Goal: Task Accomplishment & Management: Manage account settings

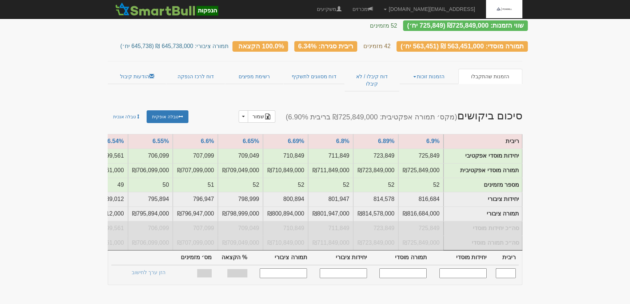
scroll to position [33, 0]
click at [434, 69] on link "הזמנות זוכות" at bounding box center [429, 76] width 59 height 15
click at [426, 95] on link "אנשי קשר וחשבונות" at bounding box center [430, 99] width 58 height 9
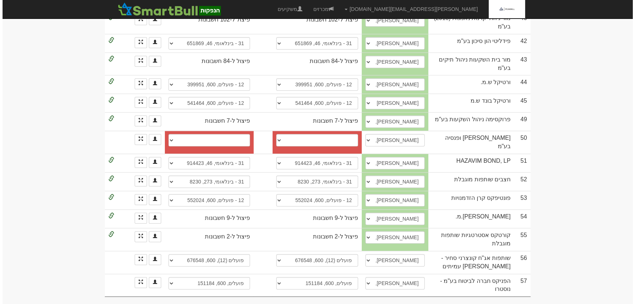
scroll to position [799, 0]
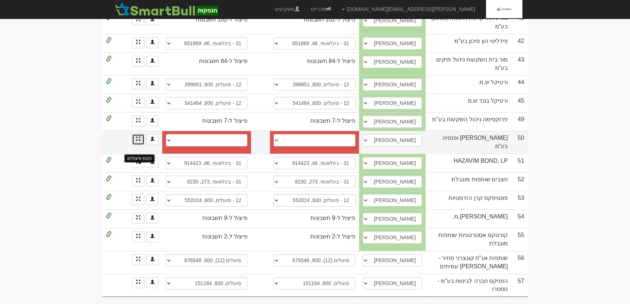
click at [139, 141] on span at bounding box center [138, 139] width 4 height 4
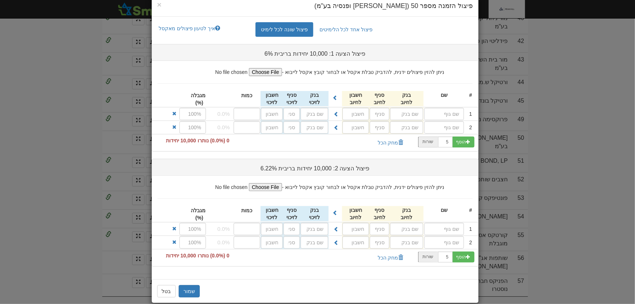
scroll to position [24, 0]
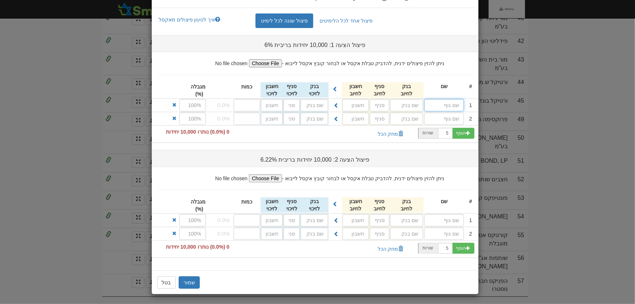
click at [450, 107] on input "text" at bounding box center [444, 105] width 40 height 12
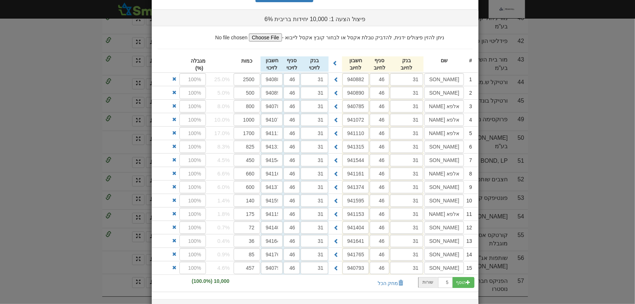
scroll to position [198, 0]
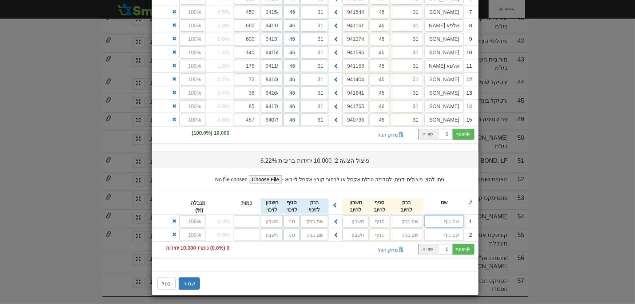
click at [453, 217] on input "text" at bounding box center [444, 221] width 40 height 12
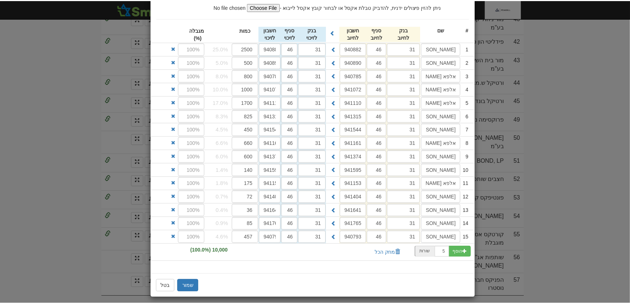
scroll to position [372, 0]
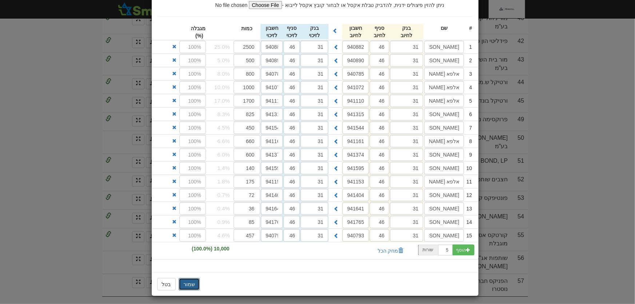
click at [190, 280] on button "שמור" at bounding box center [189, 284] width 21 height 12
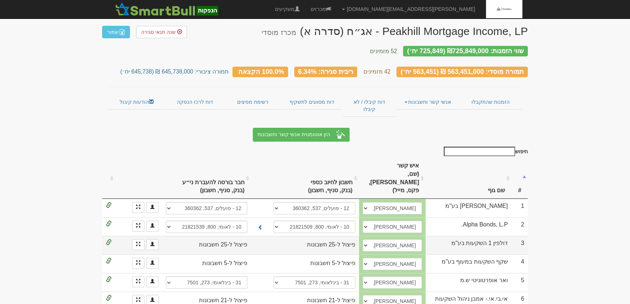
scroll to position [0, 0]
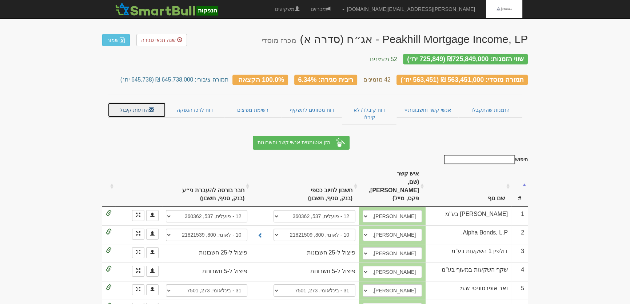
click at [132, 102] on link "הודעות קיבול" at bounding box center [137, 109] width 58 height 15
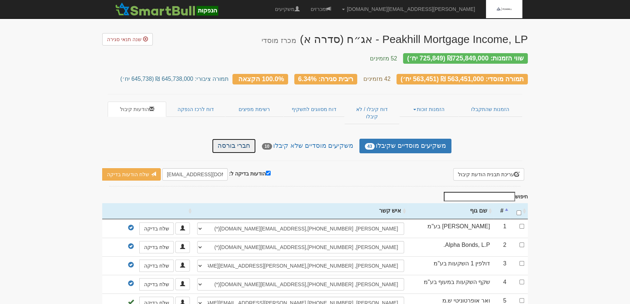
click at [255, 139] on link "חברי בורסה" at bounding box center [234, 146] width 44 height 15
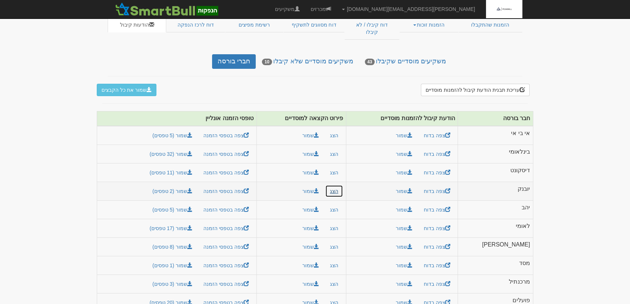
click at [343, 185] on button "הצג" at bounding box center [334, 191] width 18 height 12
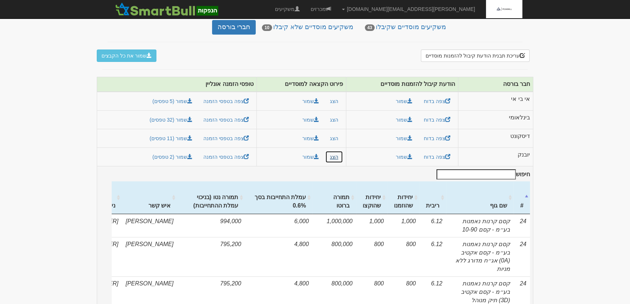
scroll to position [51, 0]
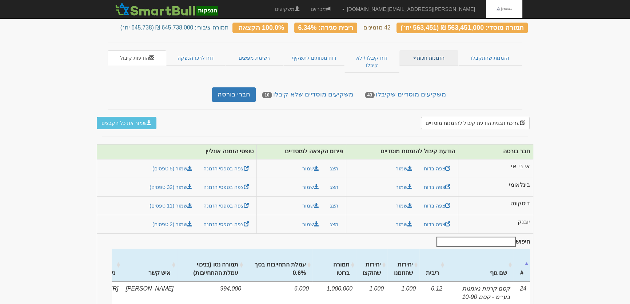
click at [440, 50] on link "הזמנות זוכות" at bounding box center [429, 57] width 59 height 15
click at [436, 77] on link "אנשי קשר וחשבונות" at bounding box center [430, 81] width 58 height 9
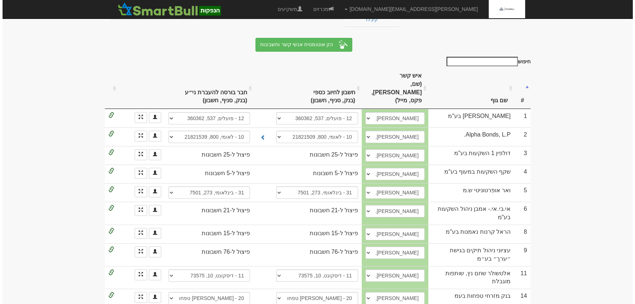
scroll to position [265, 0]
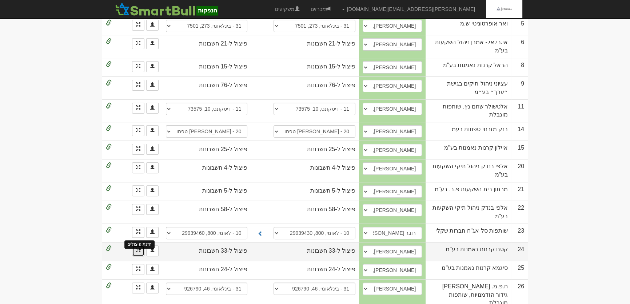
click at [138, 248] on span at bounding box center [138, 250] width 4 height 4
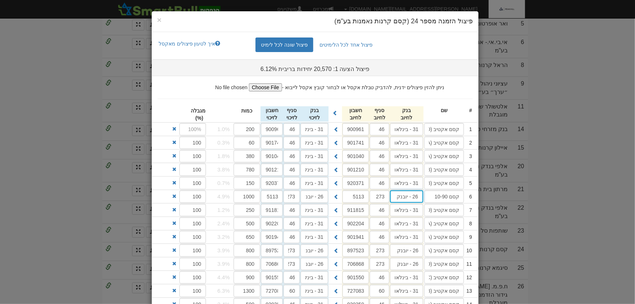
click at [408, 135] on input "26 - יובנק" at bounding box center [406, 129] width 33 height 12
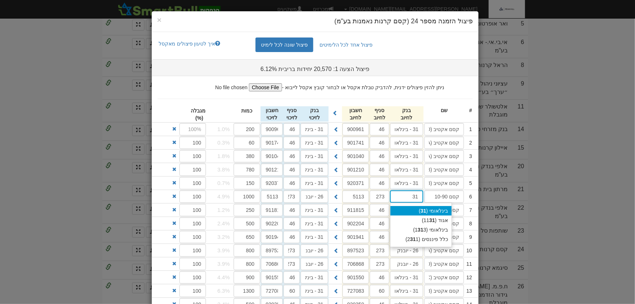
click at [427, 206] on div "בינלאומי ( 31 )" at bounding box center [421, 210] width 61 height 9
type input "בינלאומי (31)"
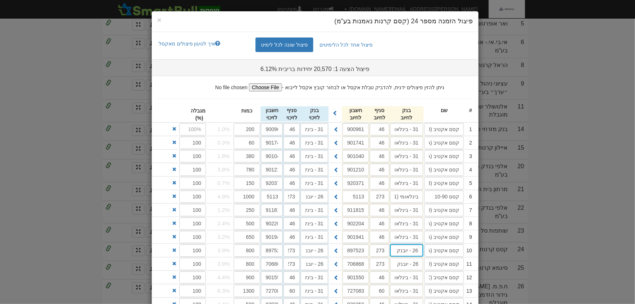
click at [416, 135] on input "26 - יובנק" at bounding box center [406, 129] width 33 height 12
click at [431, 261] on div "בינלאומי ( 31 )" at bounding box center [421, 264] width 61 height 9
type input "בינלאומי (31)"
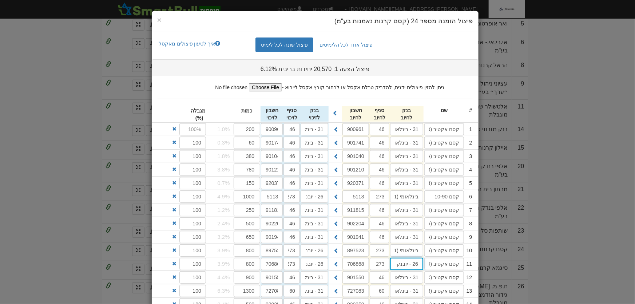
click at [419, 135] on input "26 - יובנק" at bounding box center [406, 129] width 33 height 12
click at [434, 273] on div "בינלאומי ( 31 )" at bounding box center [421, 277] width 61 height 9
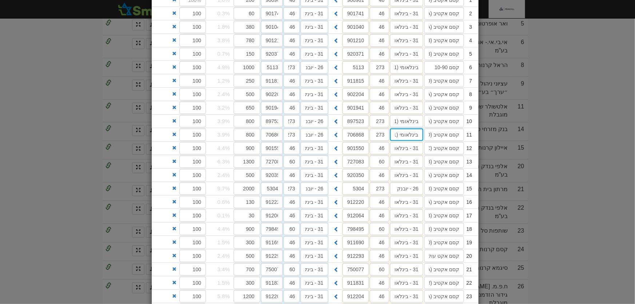
scroll to position [165, 0]
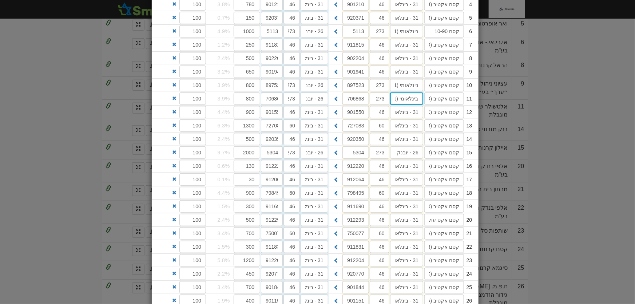
type input "בינלאומי (31)"
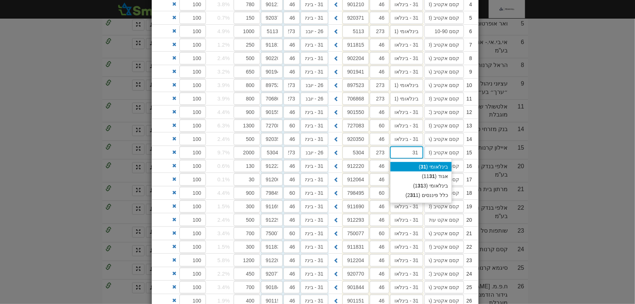
click at [426, 164] on strong "31" at bounding box center [424, 167] width 6 height 6
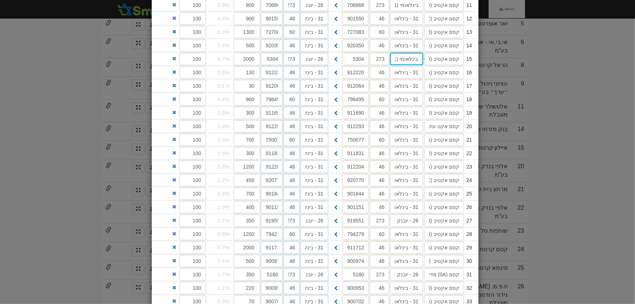
scroll to position [265, 0]
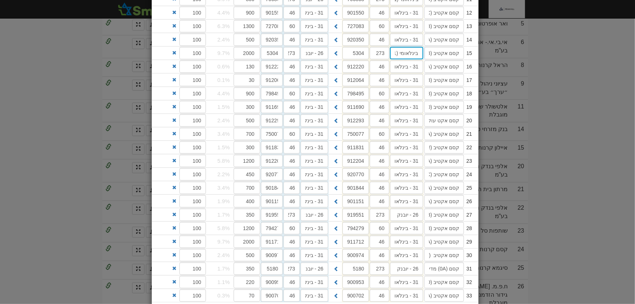
type input "בינלאומי (31)"
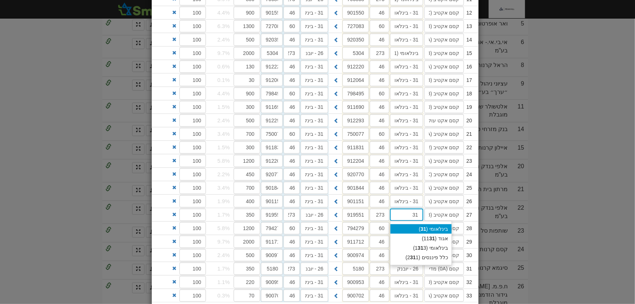
click at [434, 225] on div "בינלאומי ( 31 )" at bounding box center [421, 228] width 61 height 9
type input "בינלאומי (31)"
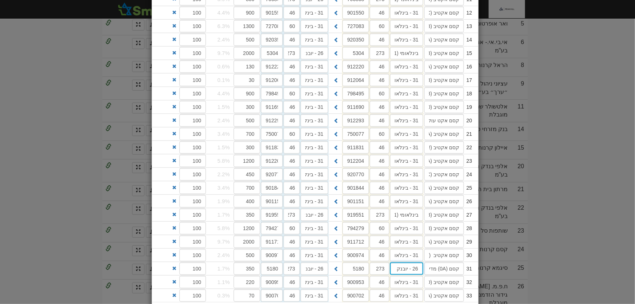
click at [436, 278] on div "בינלאומי ( 31 )" at bounding box center [421, 282] width 61 height 9
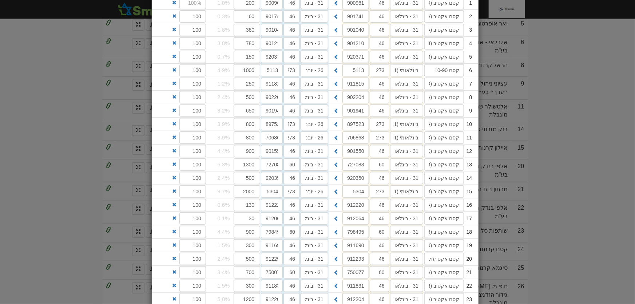
scroll to position [0, 0]
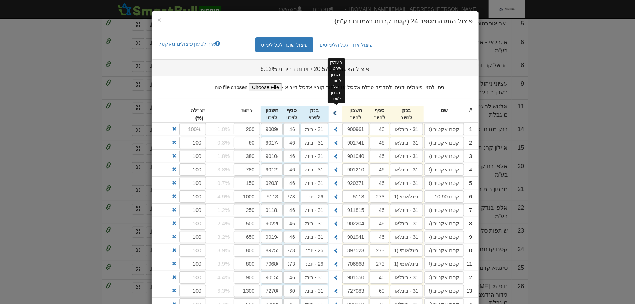
type input "בינלאומי (31)"
click at [338, 111] on span at bounding box center [335, 112] width 5 height 5
type input "בינלאומי (31)"
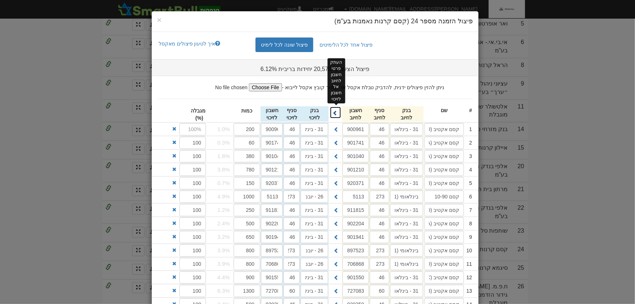
type input "בינלאומי (31)"
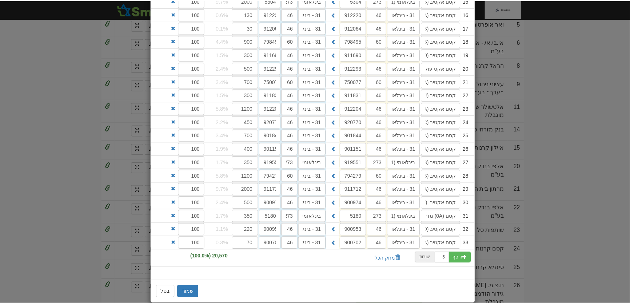
scroll to position [325, 0]
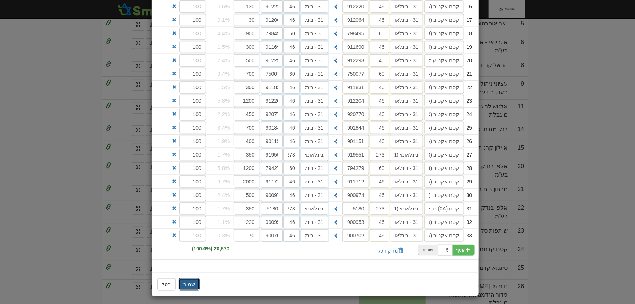
click at [189, 282] on button "שמור" at bounding box center [189, 284] width 21 height 12
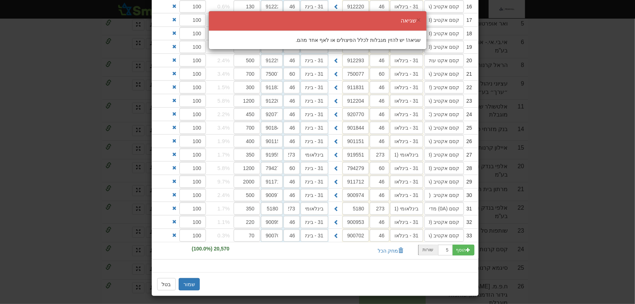
click at [230, 266] on div "× שגיאה שגיאה! יש להזין מגבלות לכלל הפיצולים או לאף אחד מהם." at bounding box center [317, 152] width 635 height 304
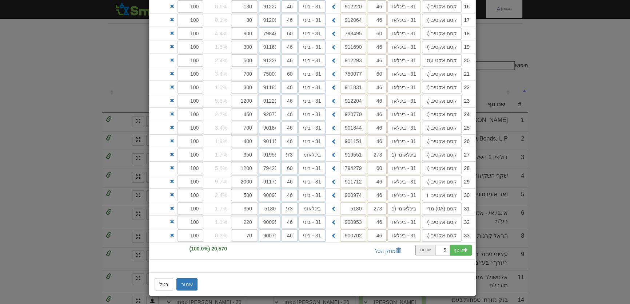
scroll to position [0, 0]
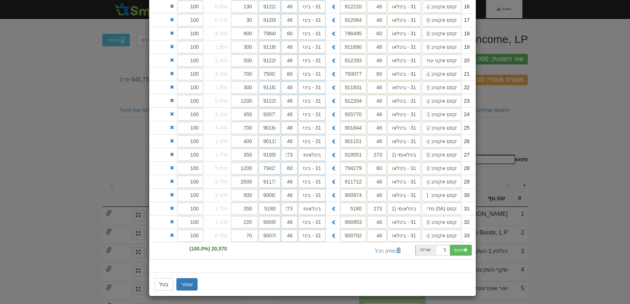
click at [281, 250] on div "הוסף 5 שורות" at bounding box center [313, 250] width 326 height 17
click at [163, 253] on div "הוסף 5 שורות" at bounding box center [313, 250] width 326 height 17
click at [243, 178] on input "2000" at bounding box center [244, 181] width 27 height 12
click at [162, 284] on button "בטל" at bounding box center [164, 284] width 19 height 12
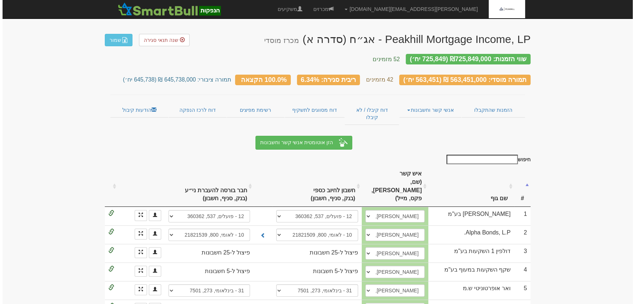
scroll to position [353, 0]
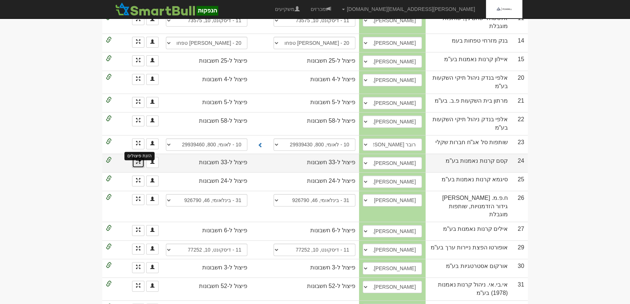
click at [138, 159] on span at bounding box center [138, 161] width 4 height 4
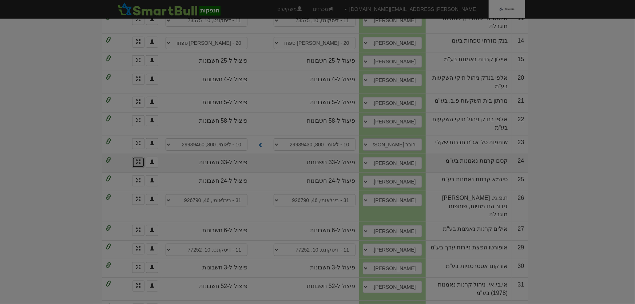
scroll to position [0, 0]
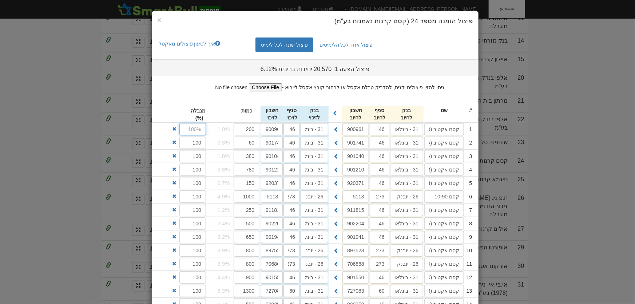
click at [200, 129] on input "text" at bounding box center [192, 129] width 27 height 12
type input "100"
click at [410, 135] on input "26 - יובנק" at bounding box center [406, 129] width 33 height 12
click at [411, 135] on input "26 - יובנק" at bounding box center [406, 129] width 33 height 12
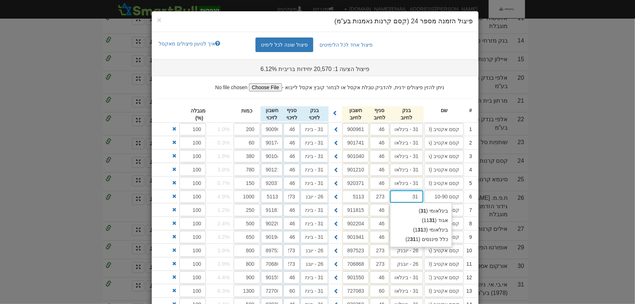
click at [432, 205] on div "בינלאומי ( 31 ) אגוד (11 31 ) בינלאומי (1 31 3) כלל פיננסים (2 31 1)" at bounding box center [421, 225] width 62 height 44
click at [433, 206] on div "בינלאומי ( 31 )" at bounding box center [421, 210] width 61 height 9
type input "בינלאומי (31)"
click at [418, 135] on input "26 - יובנק" at bounding box center [406, 129] width 33 height 12
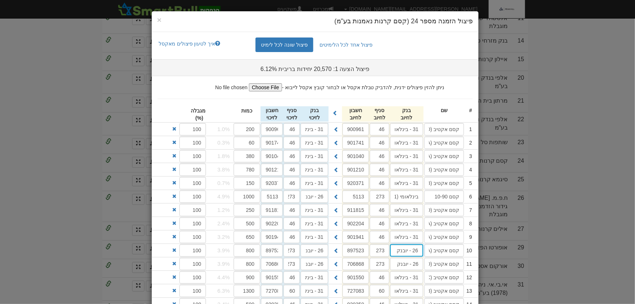
click at [419, 135] on input "26 - יובנק" at bounding box center [406, 129] width 33 height 12
click at [448, 283] on div "בינלאומי ( 3 1)" at bounding box center [421, 283] width 61 height 9
type input "בינלאומי (31)"
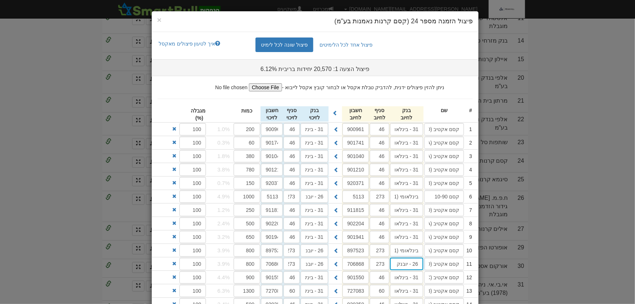
click at [415, 135] on input "26 - יובנק" at bounding box center [406, 129] width 33 height 12
click at [452, 295] on div "בינלאומי ( 3 1)" at bounding box center [421, 296] width 61 height 9
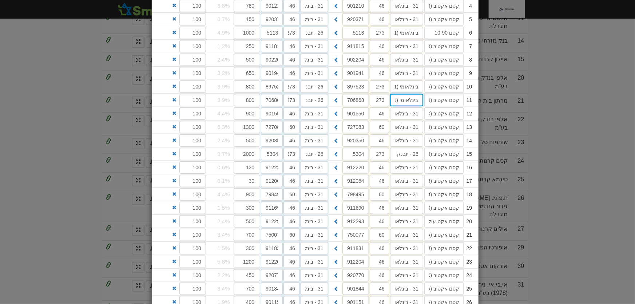
scroll to position [165, 0]
type input "בינלאומי (31)"
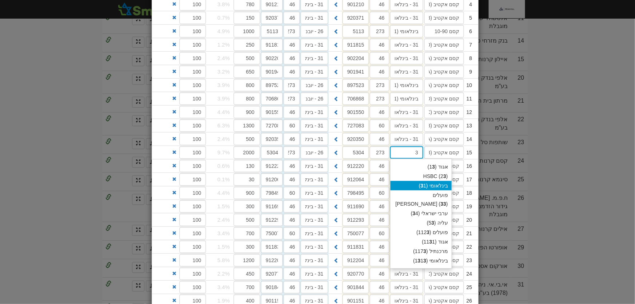
click at [447, 186] on div "בינלאומי ( 3 1)" at bounding box center [421, 185] width 61 height 9
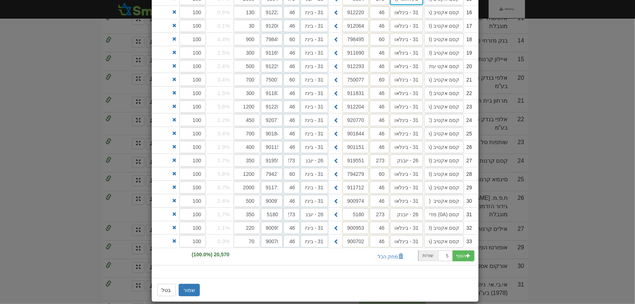
scroll to position [325, 0]
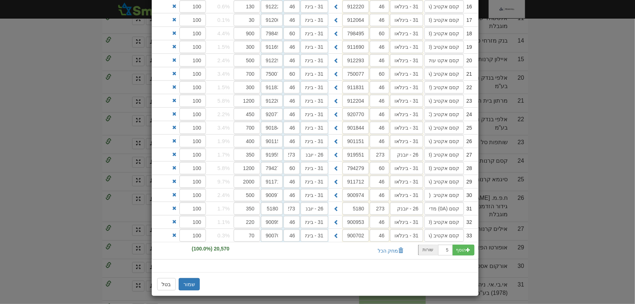
type input "בינלאומי (31)"
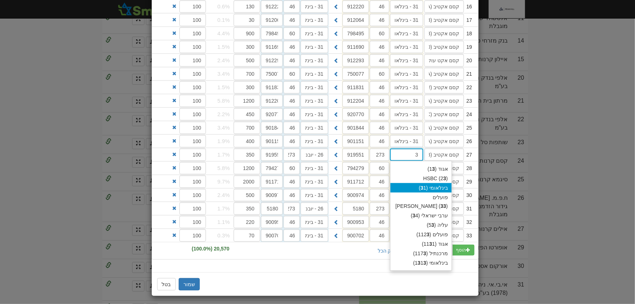
click at [448, 184] on div "בינלאומי ( 3 1)" at bounding box center [421, 187] width 61 height 9
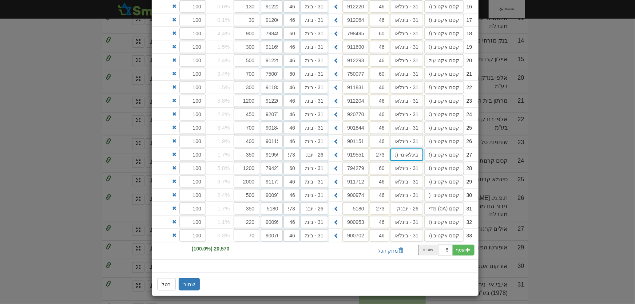
type input "בינלאומי (31)"
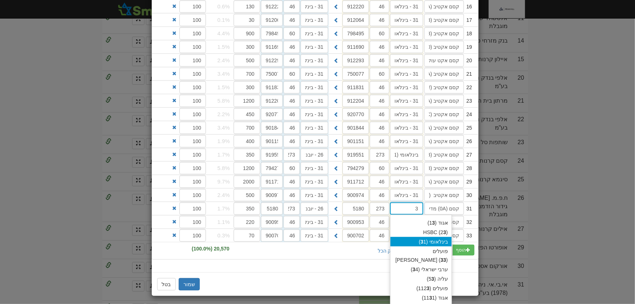
click at [438, 240] on div "בינלאומי ( 3 1)" at bounding box center [421, 241] width 61 height 9
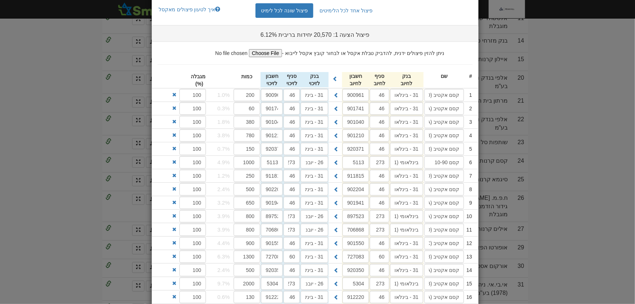
scroll to position [0, 0]
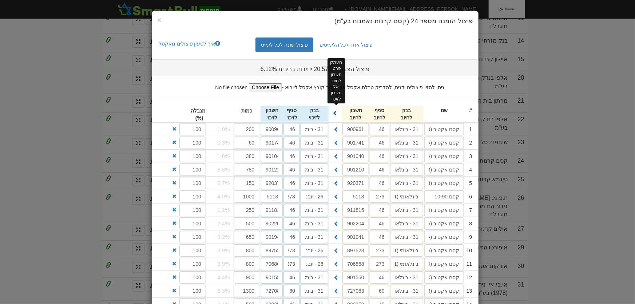
type input "בינלאומי (31)"
click at [338, 112] on span at bounding box center [335, 112] width 5 height 5
type input "בינלאומי (31)"
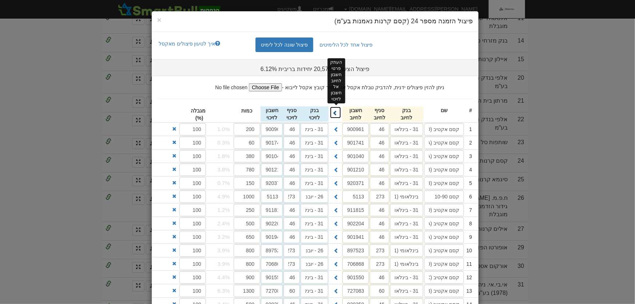
type input "בינלאומי (31)"
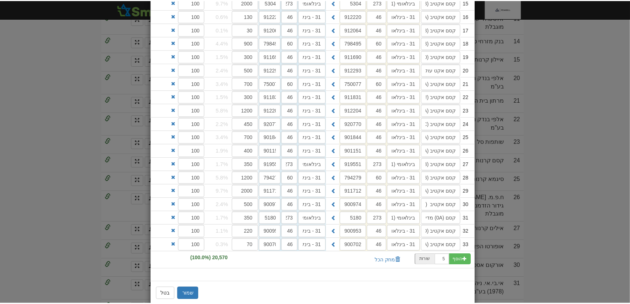
scroll to position [325, 0]
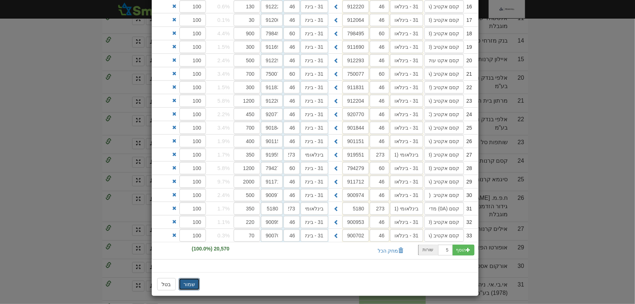
click at [193, 279] on button "שמור" at bounding box center [189, 284] width 21 height 12
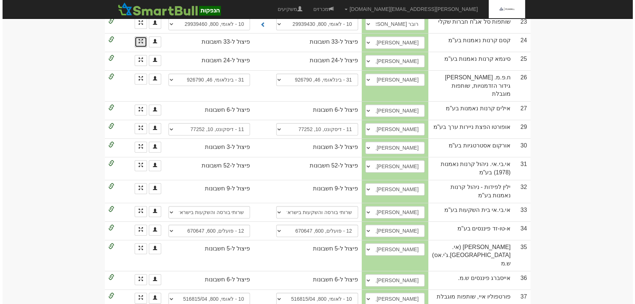
scroll to position [468, 0]
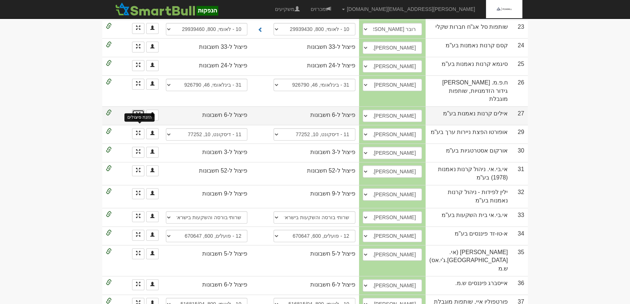
click at [137, 112] on span at bounding box center [138, 114] width 4 height 4
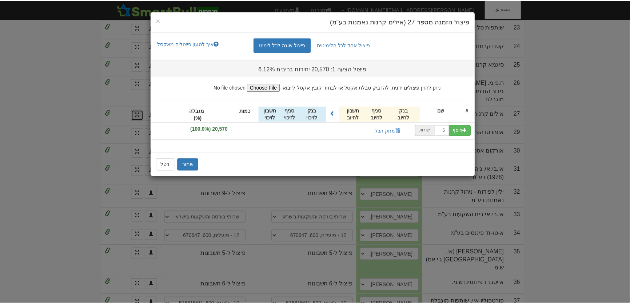
scroll to position [0, 0]
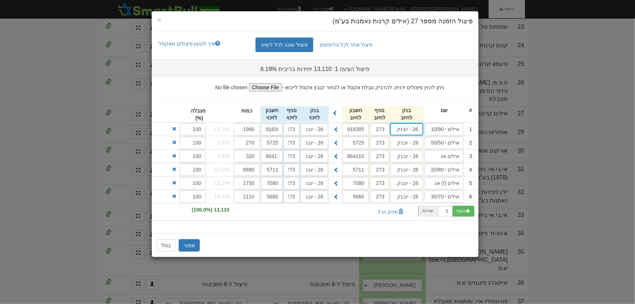
click at [415, 131] on input "26 - יובנק" at bounding box center [406, 129] width 33 height 12
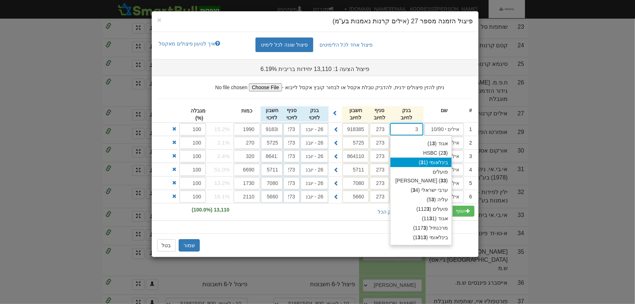
click at [438, 162] on div "בינלאומי ( 3 1)" at bounding box center [421, 162] width 61 height 9
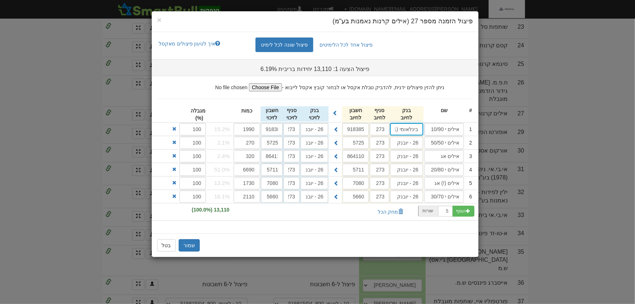
type input "בינלאומי (31)"
click at [415, 135] on input "26 - יובנק" at bounding box center [406, 129] width 33 height 12
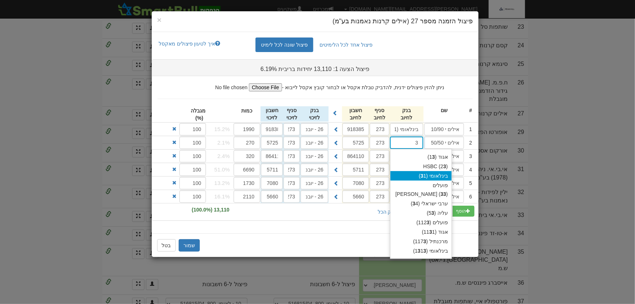
click at [440, 173] on div "בינלאומי ( 3 1)" at bounding box center [421, 175] width 61 height 9
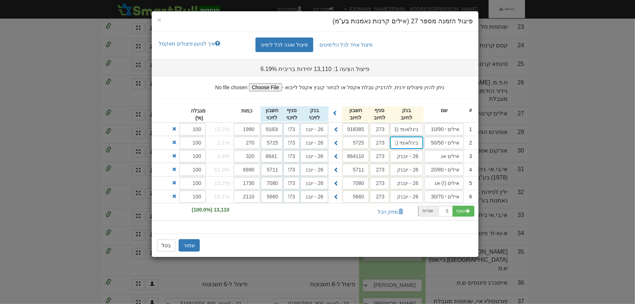
type input "בינלאומי (31)"
click at [418, 135] on input "26 - יובנק" at bounding box center [406, 129] width 33 height 12
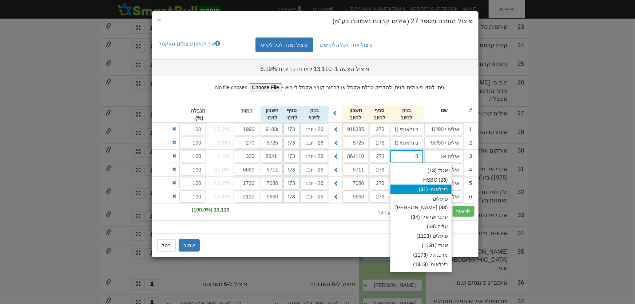
click at [444, 189] on div "בינלאומי ( 3 1)" at bounding box center [421, 189] width 61 height 9
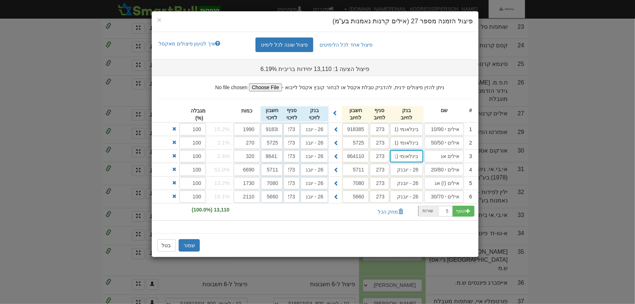
type input "בינלאומי (31)"
click at [419, 135] on input "26 - יובנק" at bounding box center [406, 129] width 33 height 12
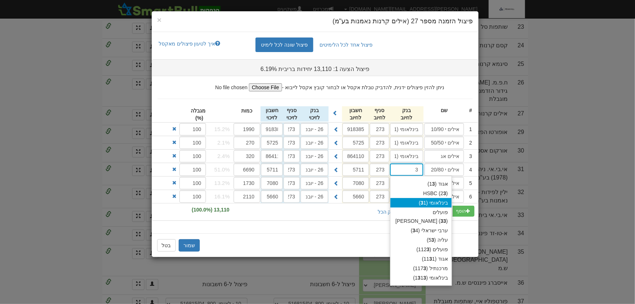
click at [446, 202] on div "בינלאומי ( 3 1)" at bounding box center [421, 202] width 61 height 9
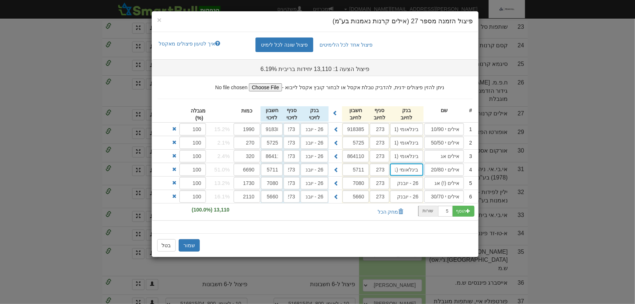
type input "בינלאומי (31)"
click at [416, 135] on input "26 - יובנק" at bounding box center [406, 129] width 33 height 12
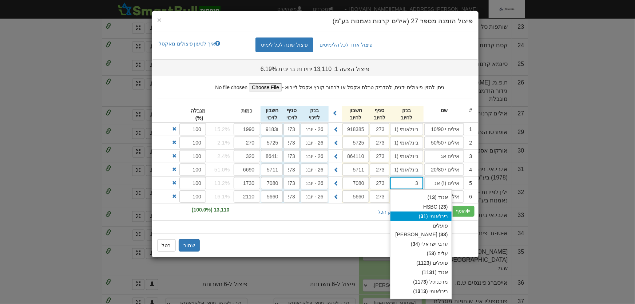
click at [448, 214] on div "בינלאומי ( 3 1)" at bounding box center [421, 215] width 61 height 9
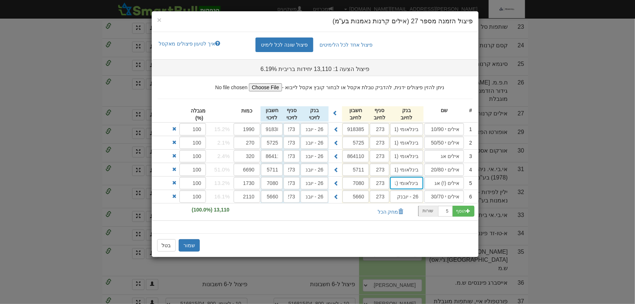
type input "בינלאומי (31)"
click at [416, 135] on input "26 - יובנק" at bounding box center [406, 129] width 33 height 12
click at [417, 135] on input "26 - יובנק" at bounding box center [406, 129] width 33 height 12
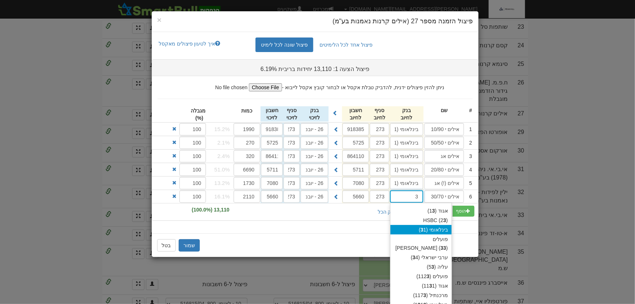
click at [443, 228] on div "בינלאומי ( 3 1)" at bounding box center [421, 229] width 61 height 9
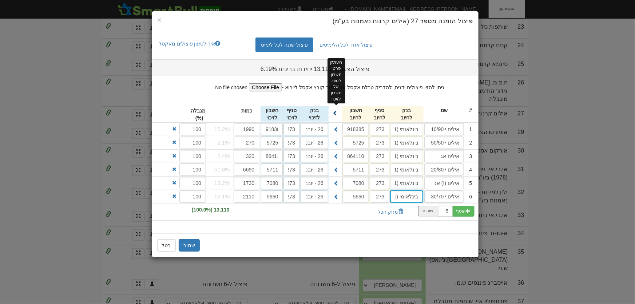
type input "בינלאומי (31)"
click at [337, 112] on span at bounding box center [335, 112] width 5 height 5
type input "בינלאומי (31)"
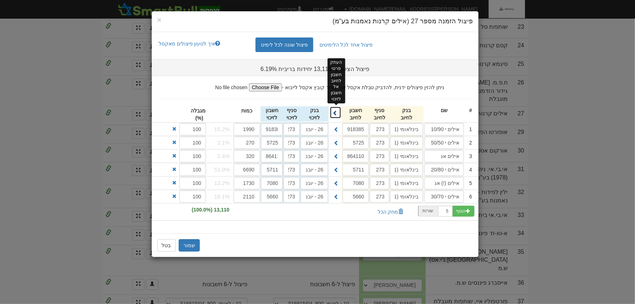
type input "בינלאומי (31)"
click at [187, 244] on button "שמור" at bounding box center [189, 245] width 21 height 12
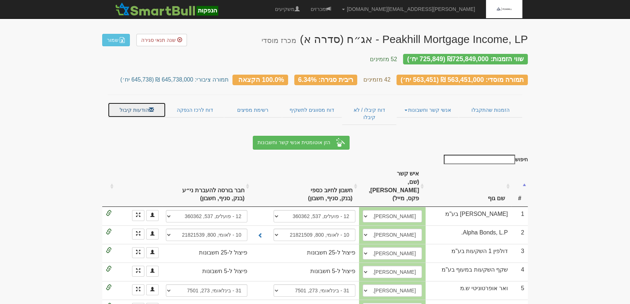
click at [135, 104] on link "הודעות קיבול" at bounding box center [137, 109] width 58 height 15
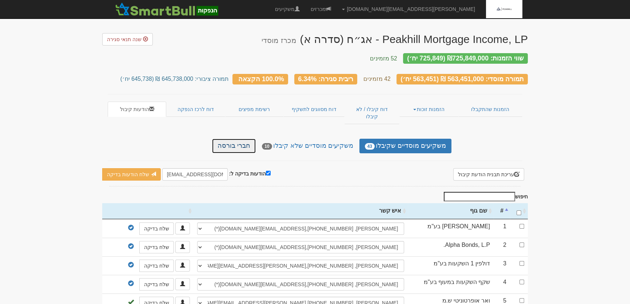
click at [254, 139] on link "חברי בורסה" at bounding box center [234, 146] width 44 height 15
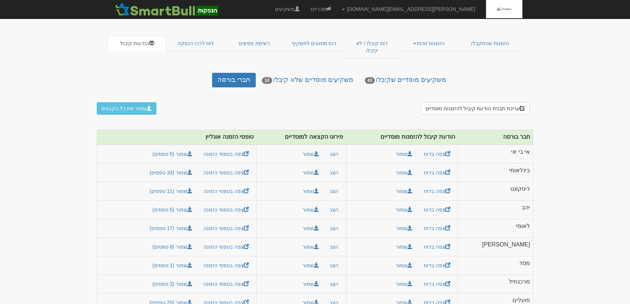
scroll to position [66, 0]
click at [130, 102] on button "שמור את כל הקבצים" at bounding box center [127, 108] width 60 height 12
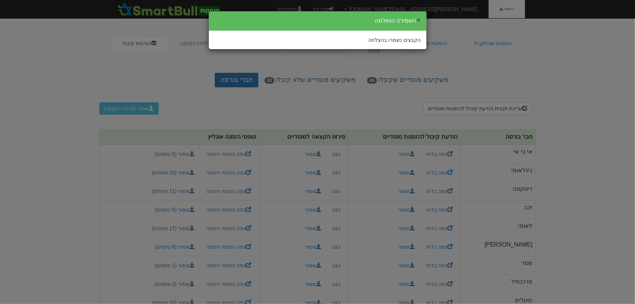
click at [420, 20] on button "×" at bounding box center [418, 20] width 4 height 8
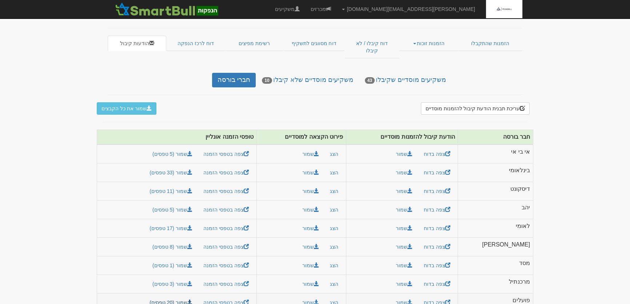
drag, startPoint x: 529, startPoint y: 123, endPoint x: 185, endPoint y: 288, distance: 381.6
click at [185, 288] on table "חבר בורסה הודעת קיבול להזמנות מוסדיים פירוט הקצאה למוסדיים טופסי הזמנה אונליין …" at bounding box center [315, 221] width 437 height 182
copy table
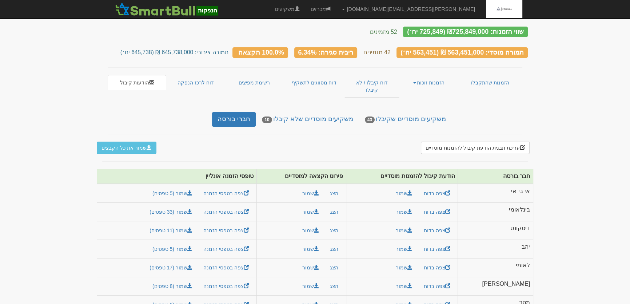
scroll to position [0, 0]
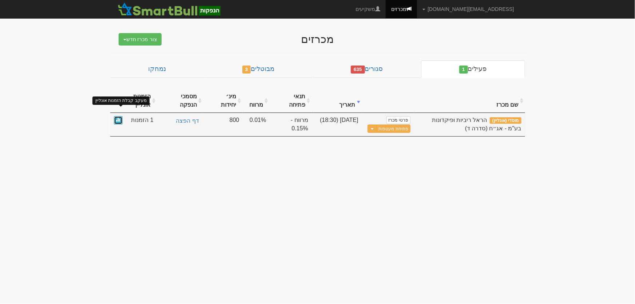
click at [117, 117] on span at bounding box center [118, 119] width 4 height 4
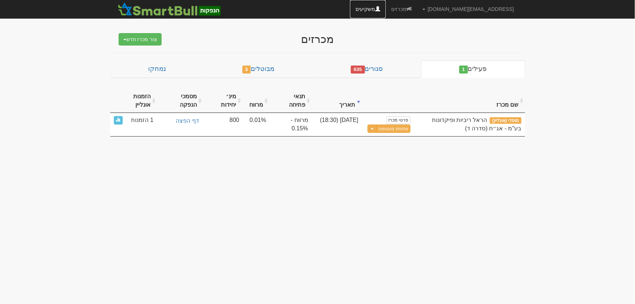
click at [386, 9] on link "משקיעים" at bounding box center [368, 9] width 36 height 18
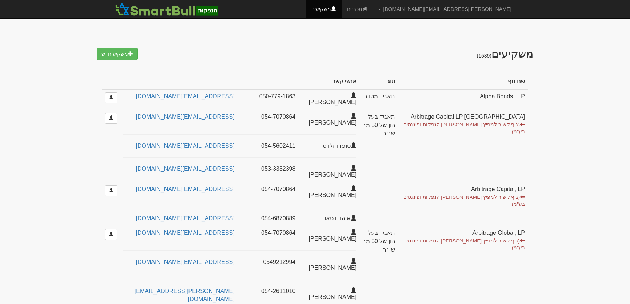
select select "25"
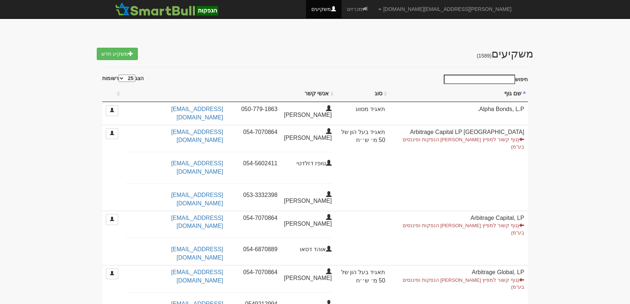
click at [482, 80] on input "חיפוש" at bounding box center [479, 79] width 71 height 9
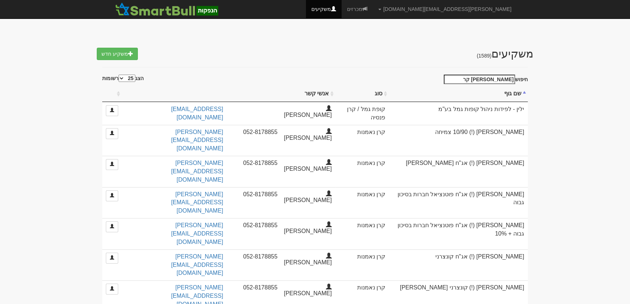
type input "[PERSON_NAME] קרנ"
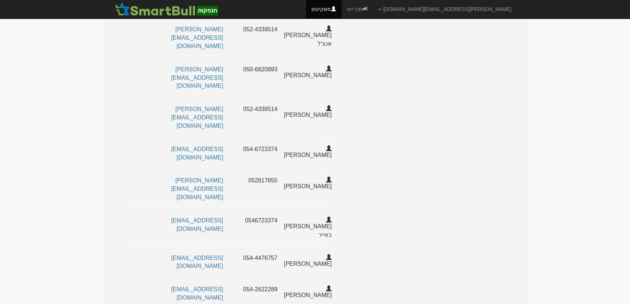
scroll to position [59, 0]
